Goal: Task Accomplishment & Management: Use online tool/utility

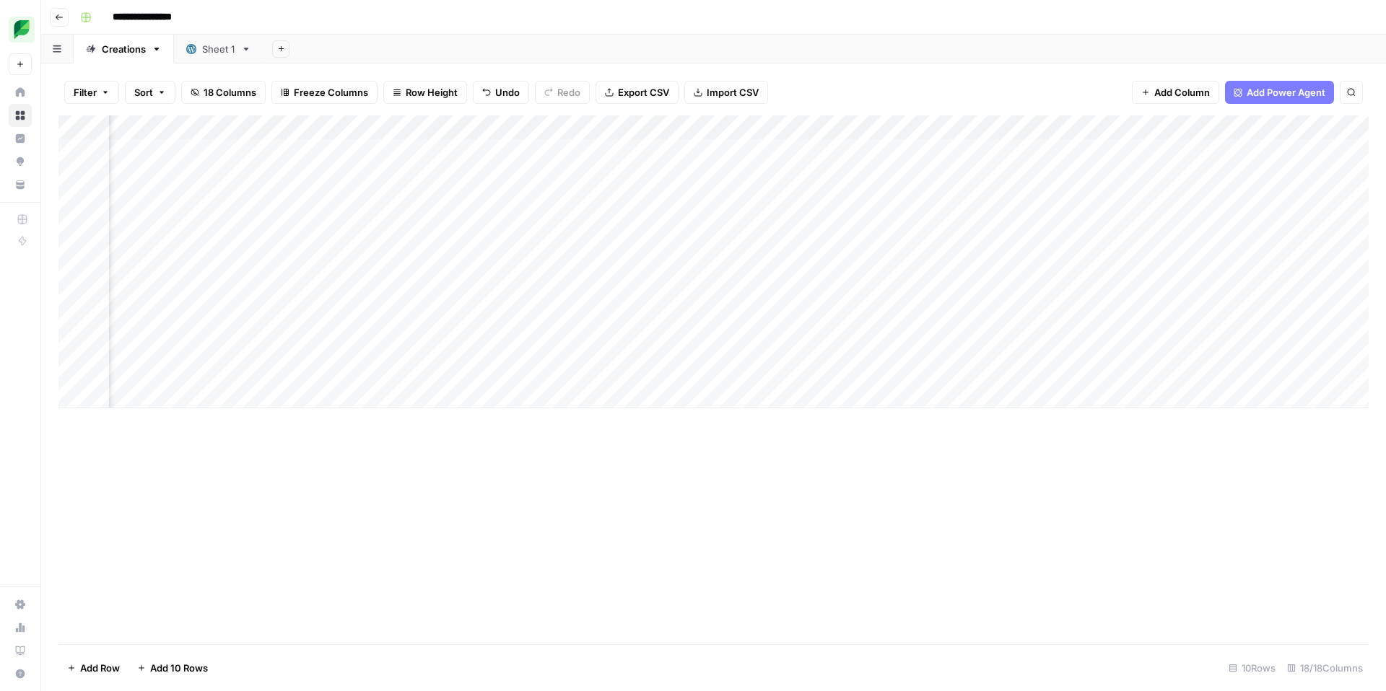
scroll to position [0, 204]
click at [593, 370] on div "Add Column" at bounding box center [713, 261] width 1310 height 293
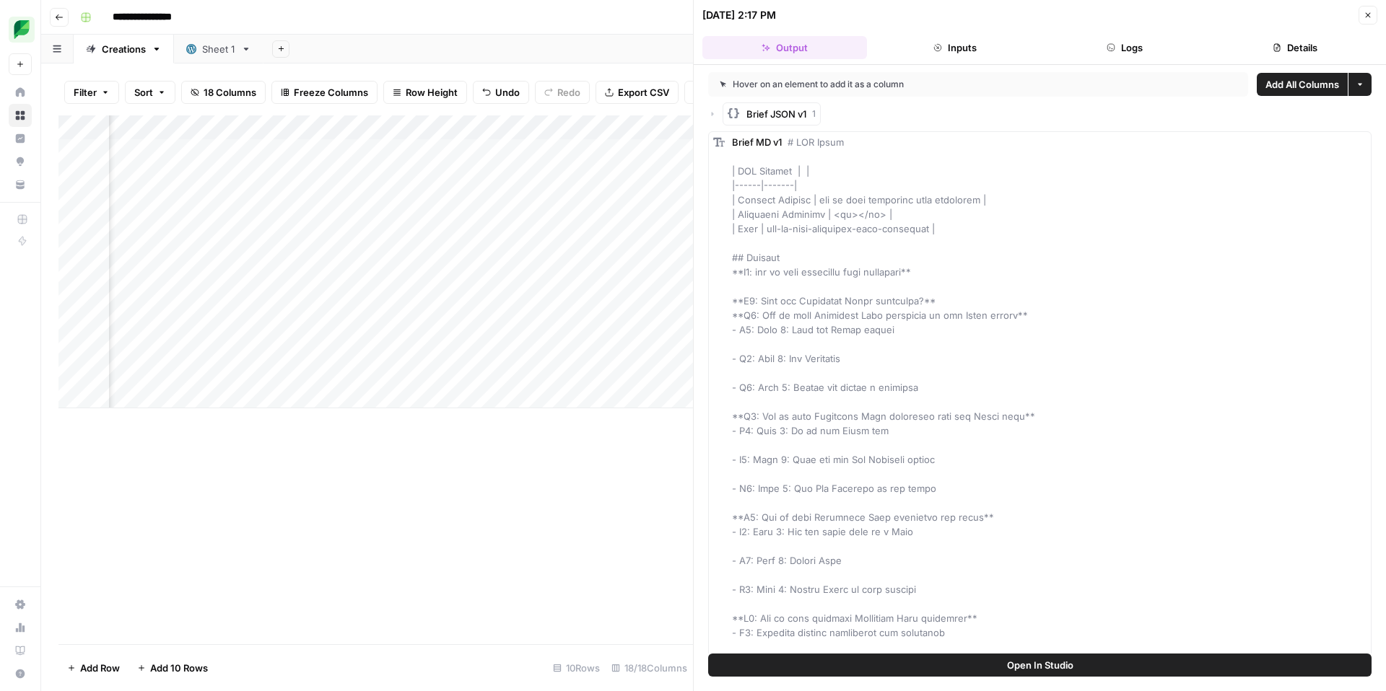
drag, startPoint x: 1366, startPoint y: 17, endPoint x: 1355, endPoint y: 34, distance: 20.4
click at [1366, 17] on icon "button" at bounding box center [1367, 15] width 9 height 9
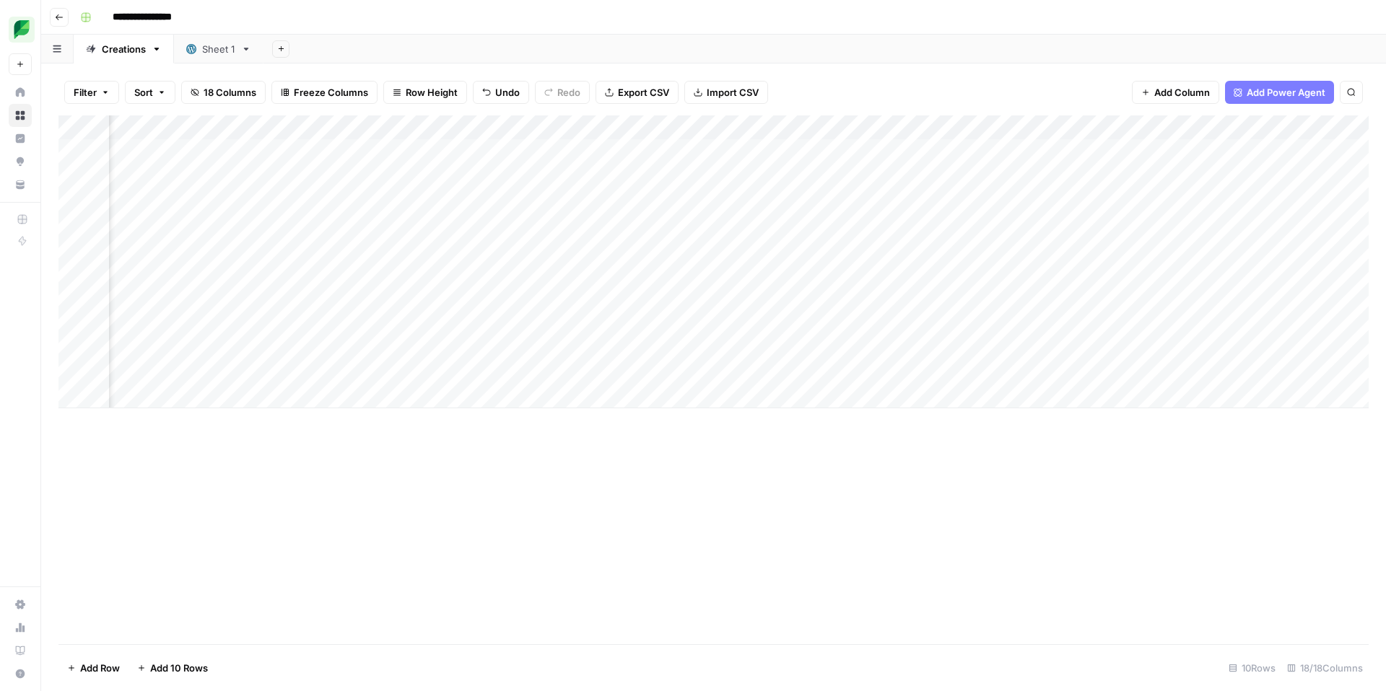
click at [457, 369] on div "Add Column" at bounding box center [713, 261] width 1310 height 293
click at [705, 372] on div "Add Column" at bounding box center [713, 261] width 1310 height 293
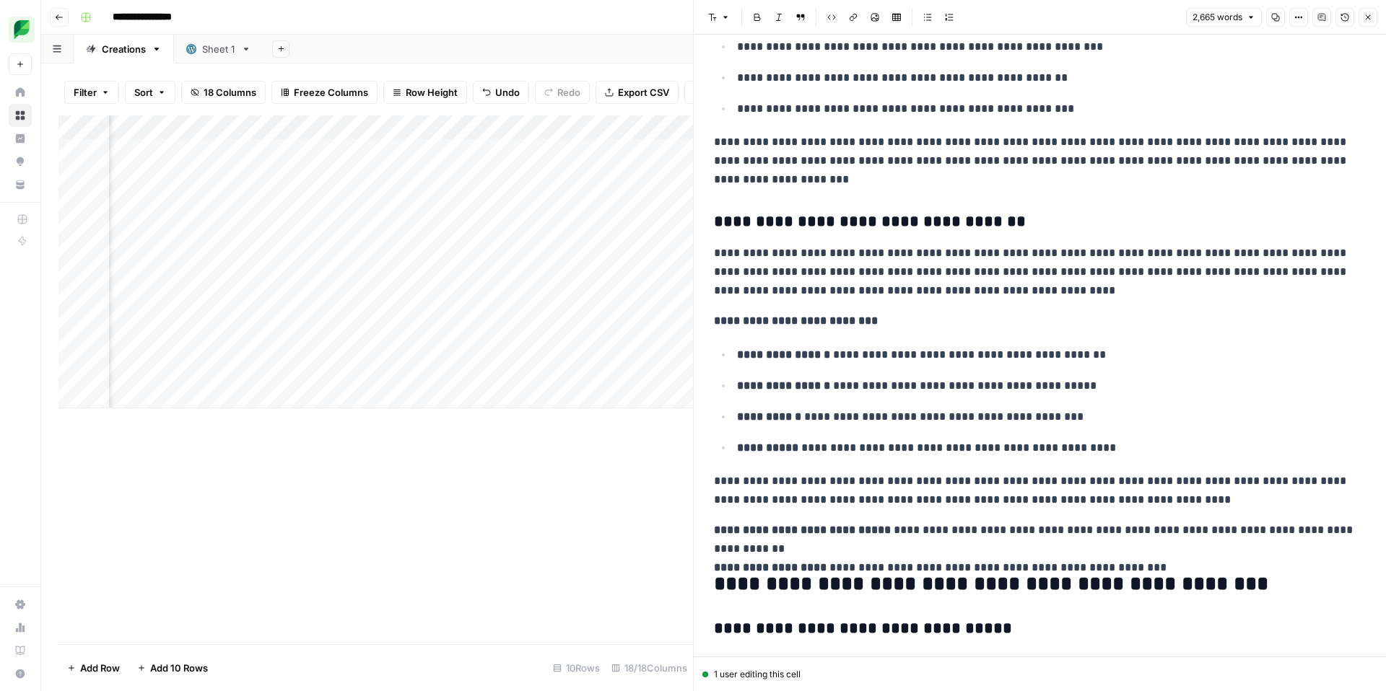
scroll to position [3724, 0]
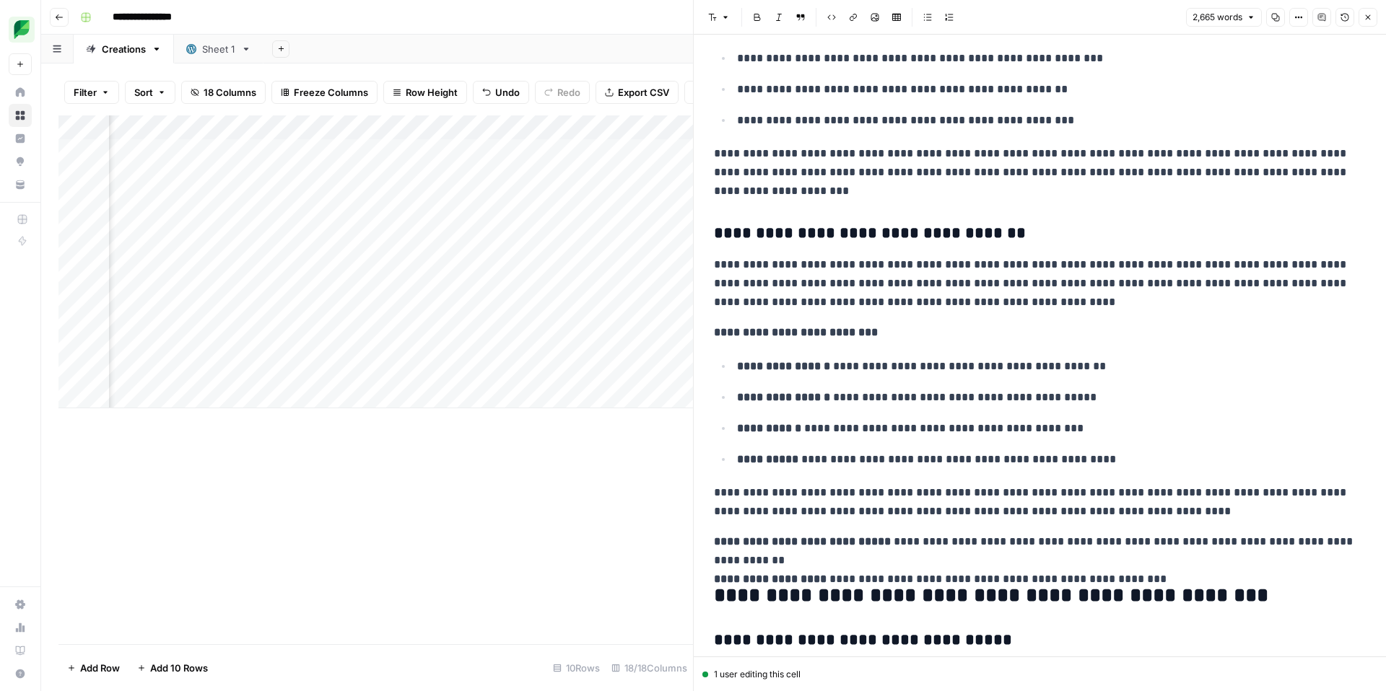
click at [1368, 16] on icon "button" at bounding box center [1367, 17] width 9 height 9
